Goal: Navigation & Orientation: Find specific page/section

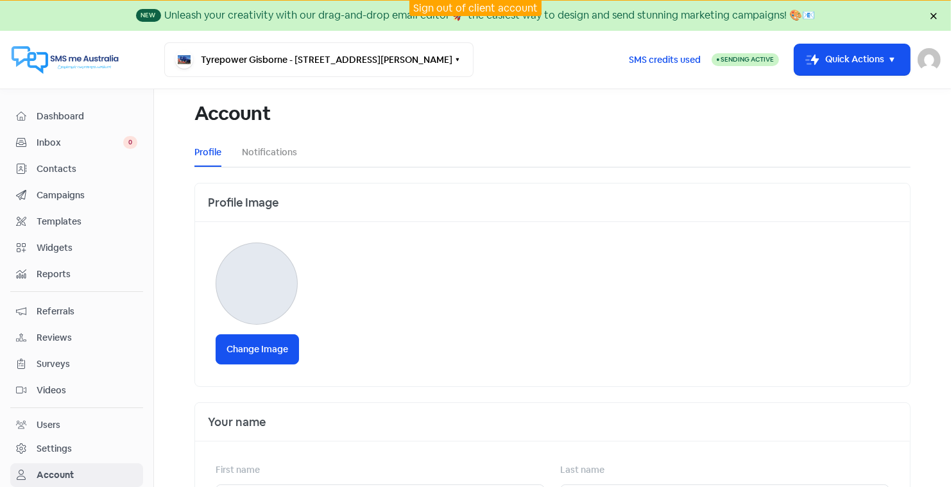
scroll to position [376, 0]
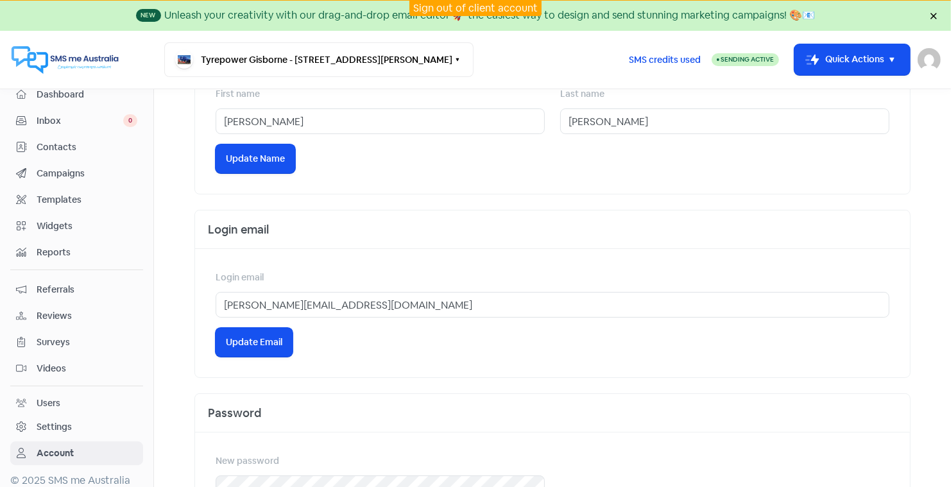
click at [447, 6] on link "Sign out of client account" at bounding box center [475, 7] width 124 height 13
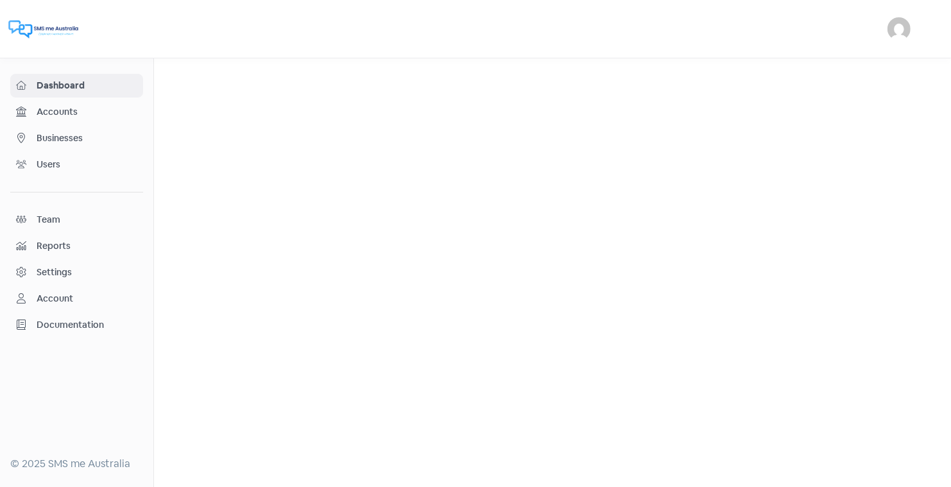
click at [85, 131] on span "Businesses" at bounding box center [87, 137] width 101 height 13
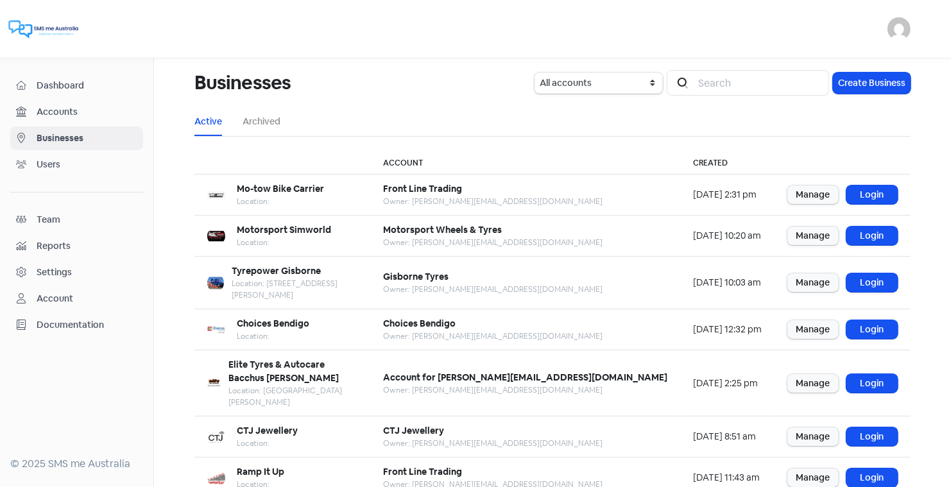
scroll to position [156, 0]
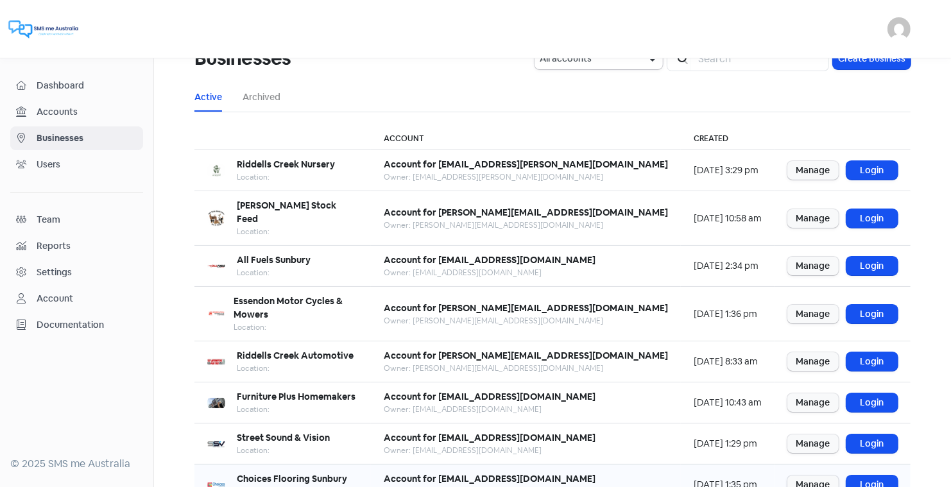
scroll to position [23, 0]
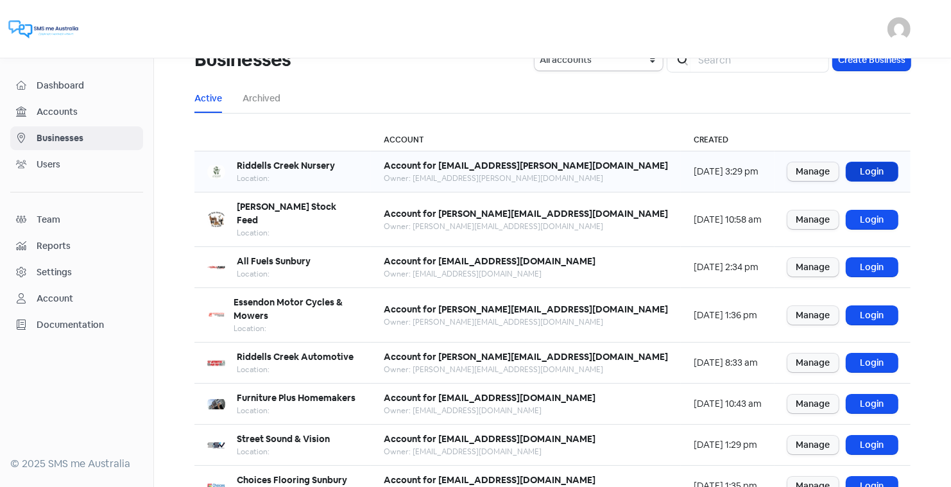
click at [872, 165] on link "Login" at bounding box center [871, 171] width 51 height 19
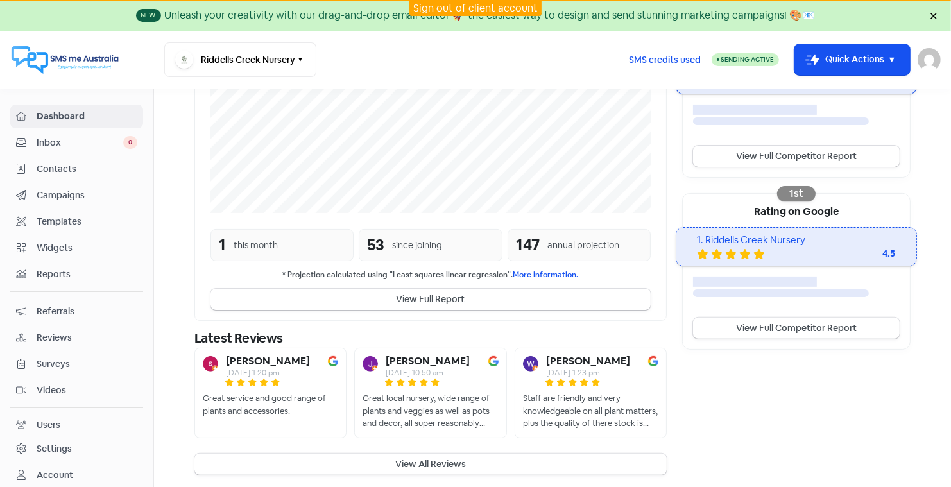
scroll to position [329, 0]
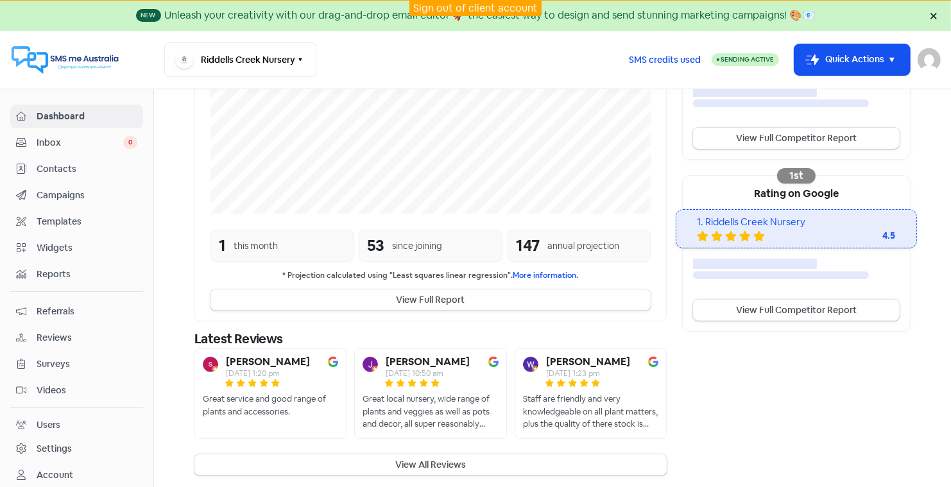
click at [62, 191] on span "Campaigns" at bounding box center [87, 195] width 101 height 13
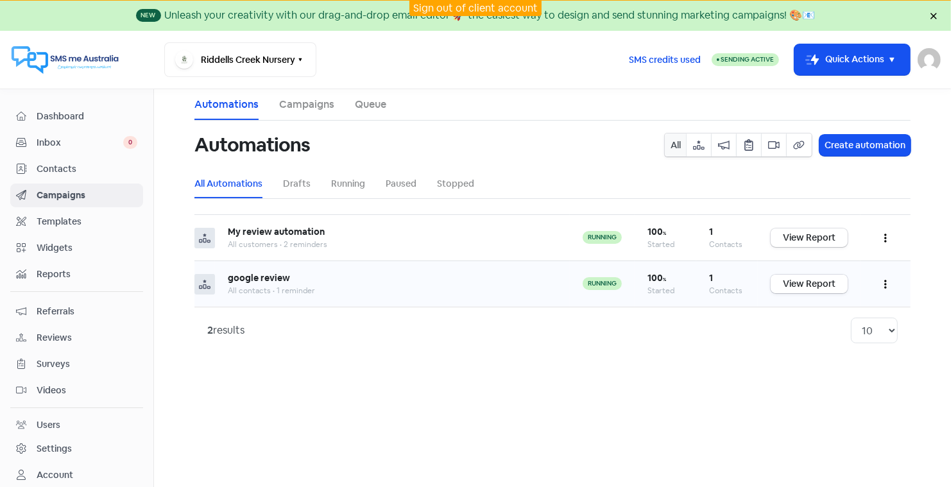
click at [808, 277] on link "View Report" at bounding box center [808, 284] width 77 height 19
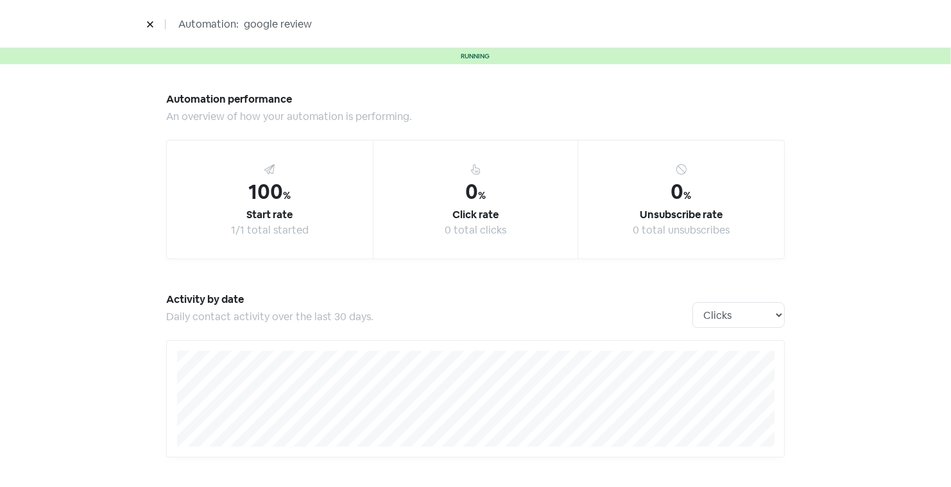
click at [152, 22] on icon at bounding box center [150, 25] width 8 height 8
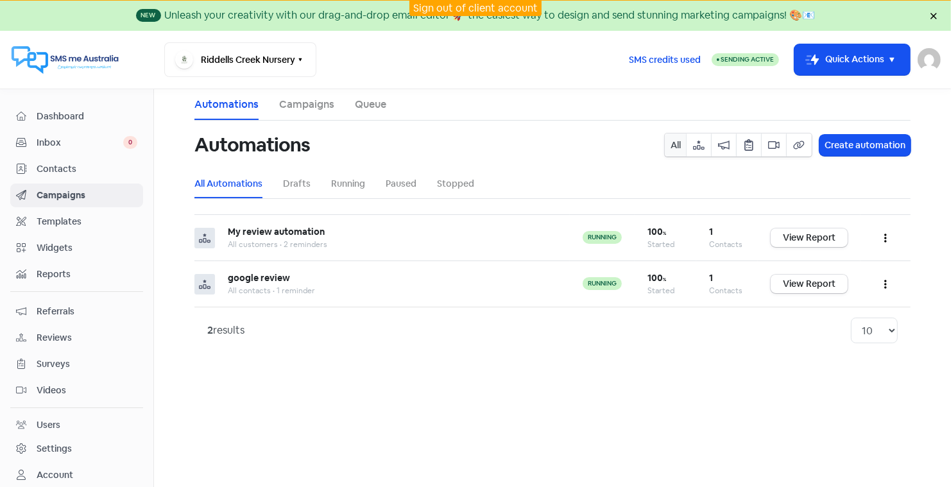
click at [59, 331] on span "Reviews" at bounding box center [87, 337] width 101 height 13
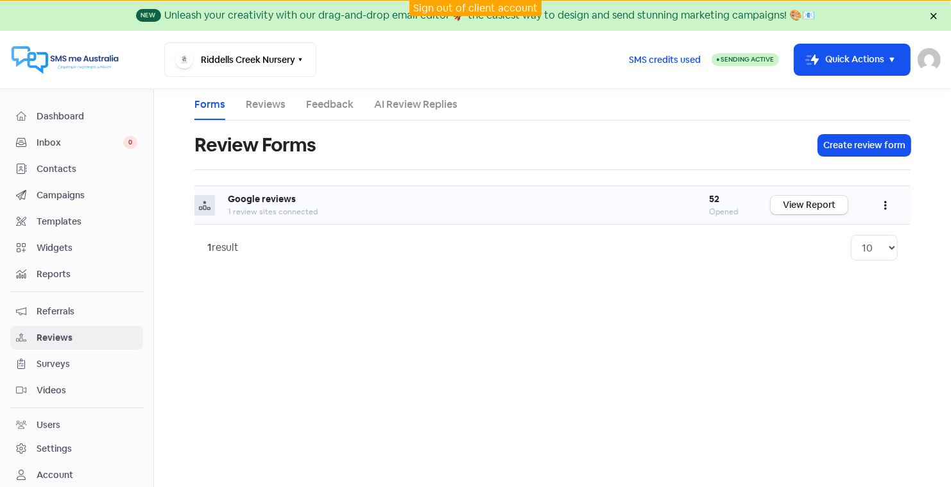
click at [808, 202] on link "View Report" at bounding box center [808, 205] width 77 height 19
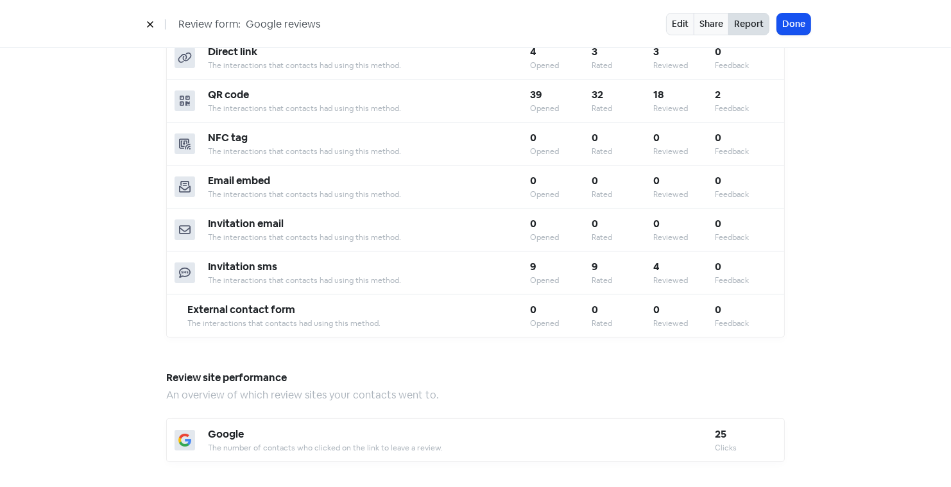
scroll to position [475, 0]
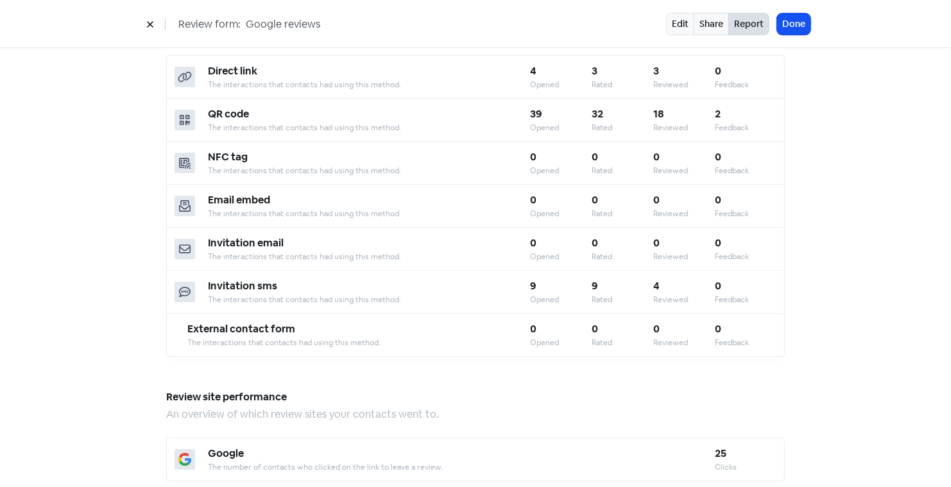
click at [149, 24] on icon at bounding box center [150, 25] width 8 height 8
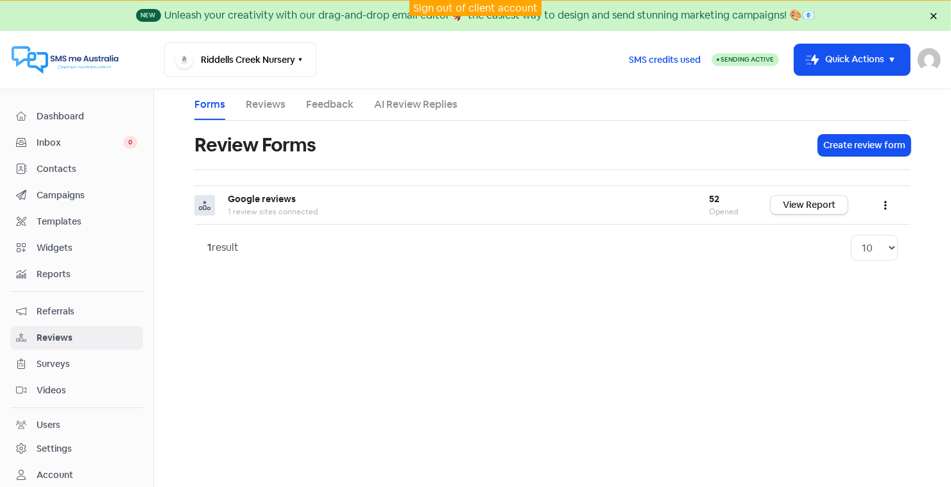
click at [65, 112] on span "Dashboard" at bounding box center [87, 116] width 101 height 13
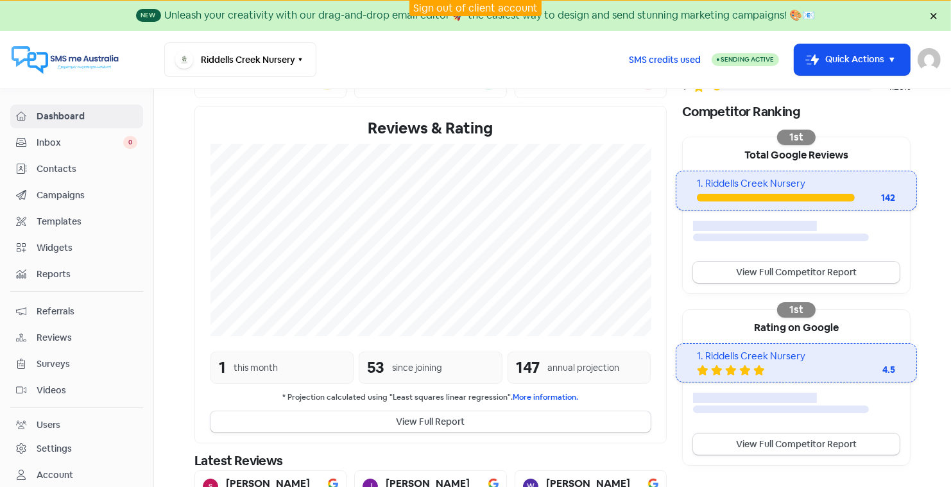
scroll to position [199, 0]
